Goal: Task Accomplishment & Management: Manage account settings

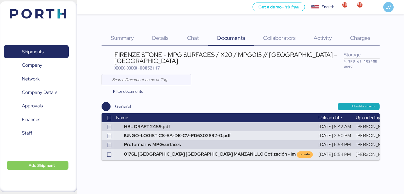
click at [67, 12] on div "Shipments 0 Company 0 Network 0 Company Details 0 Approvals 0 Finances 0 Staff …" at bounding box center [38, 96] width 77 height 191
click at [56, 16] on img at bounding box center [38, 14] width 56 height 10
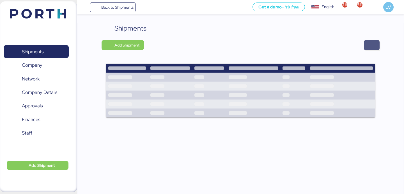
click at [375, 41] on span "button" at bounding box center [372, 45] width 7 height 8
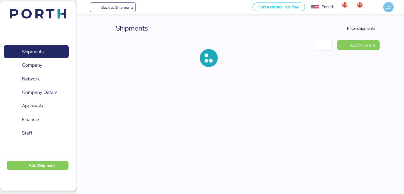
click at [372, 22] on div "Shipments Filter shipments Add Shipment" at bounding box center [202, 38] width 404 height 76
click at [372, 25] on span "Filter shipments" at bounding box center [361, 28] width 28 height 7
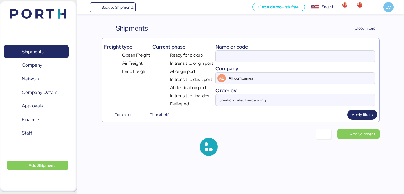
click at [344, 53] on input at bounding box center [295, 56] width 159 height 11
paste input "O0052071 chárter"
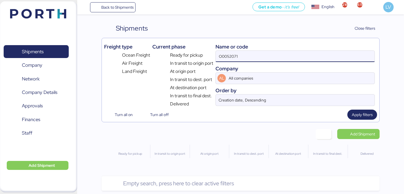
type input "O0052071"
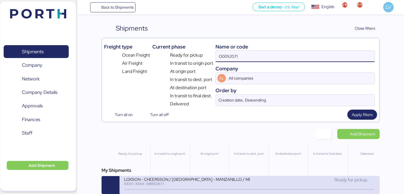
click at [224, 179] on div "LOXSON - CHEERSSON / [GEOGRAPHIC_DATA] - MANZANILLO / MBL: SHMZL25161072 - HBL:…" at bounding box center [187, 179] width 126 height 5
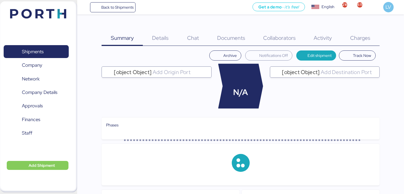
click at [363, 36] on span "Charges" at bounding box center [361, 37] width 20 height 7
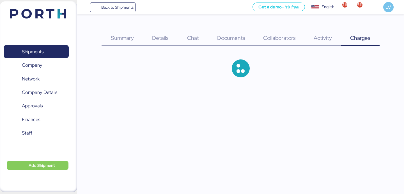
click at [361, 41] on span "Charges" at bounding box center [361, 37] width 20 height 7
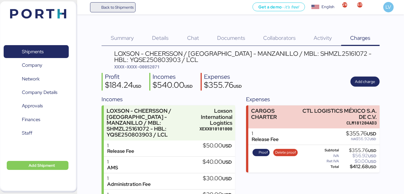
click at [119, 10] on span "Back to Shipments" at bounding box center [117, 7] width 32 height 7
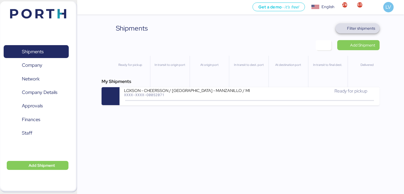
click at [358, 28] on span "Filter shipments" at bounding box center [361, 28] width 28 height 7
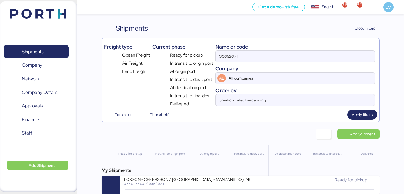
click at [282, 65] on div "Company" at bounding box center [296, 69] width 160 height 8
click at [282, 59] on input "O0052071" at bounding box center [295, 56] width 159 height 11
paste input "NGTL7478133"
type input "NGTL7478133"
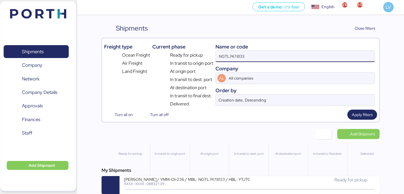
scroll to position [5, 0]
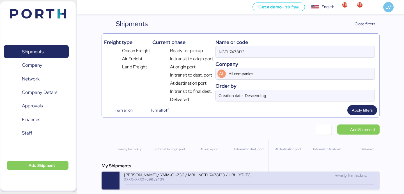
click at [155, 174] on div "[PERSON_NAME] / YMM-OI-236 / MBL: NGTL7478133 / HBL: YTJTGI100100 / LCL" at bounding box center [187, 174] width 126 height 5
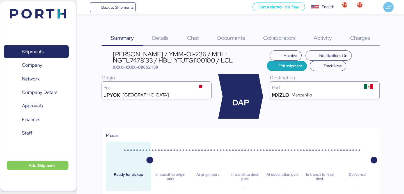
click at [367, 39] on span "Charges" at bounding box center [361, 37] width 20 height 7
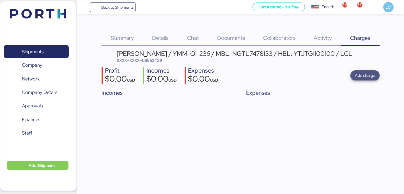
click at [357, 76] on span "Add charge" at bounding box center [365, 75] width 20 height 7
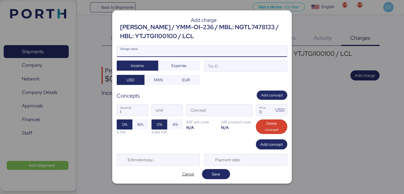
click at [229, 51] on input "Charge name" at bounding box center [202, 51] width 170 height 11
type input "CARGOS IFS"
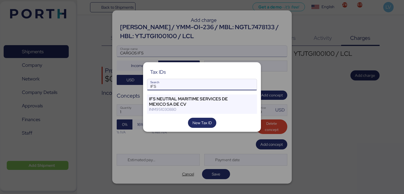
type input "IFS"
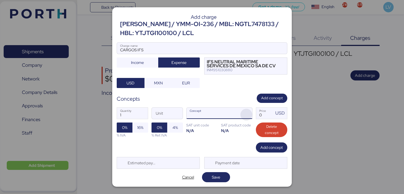
click at [243, 113] on span "button" at bounding box center [247, 115] width 12 height 12
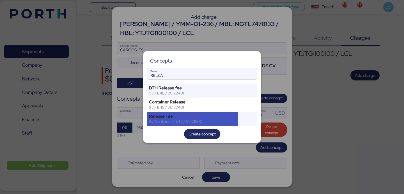
type input "RELEA"
click at [206, 122] on div "$ / Container / E48 / 55121800" at bounding box center [192, 121] width 87 height 5
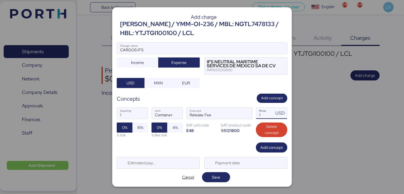
click at [267, 115] on input "1" at bounding box center [264, 113] width 17 height 11
paste input "70855"
type input "708.55"
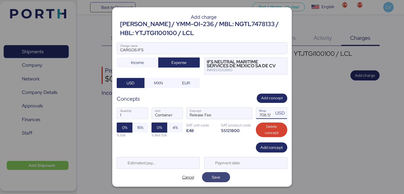
click at [223, 181] on span "Save" at bounding box center [216, 178] width 19 height 8
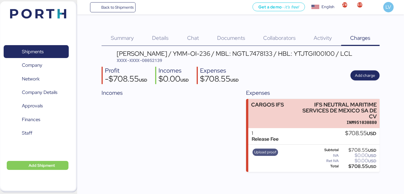
click at [268, 152] on span "Upload proof" at bounding box center [265, 152] width 22 height 6
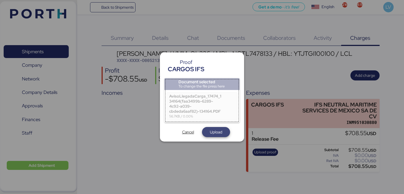
click at [224, 132] on span "Upload" at bounding box center [216, 132] width 19 height 8
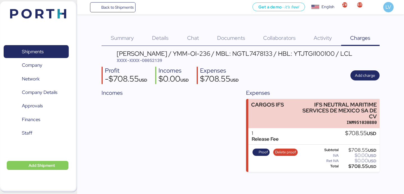
click at [157, 56] on div "[PERSON_NAME] / YMM-OI-236 / MBL: NGTL7478133 / HBL: YTJTGI100100 / LCL" at bounding box center [235, 54] width 236 height 6
click at [157, 63] on span "XXXX-XXXX-O0052139" at bounding box center [140, 61] width 46 height 6
copy span "O0052139"
